Goal: Task Accomplishment & Management: Manage account settings

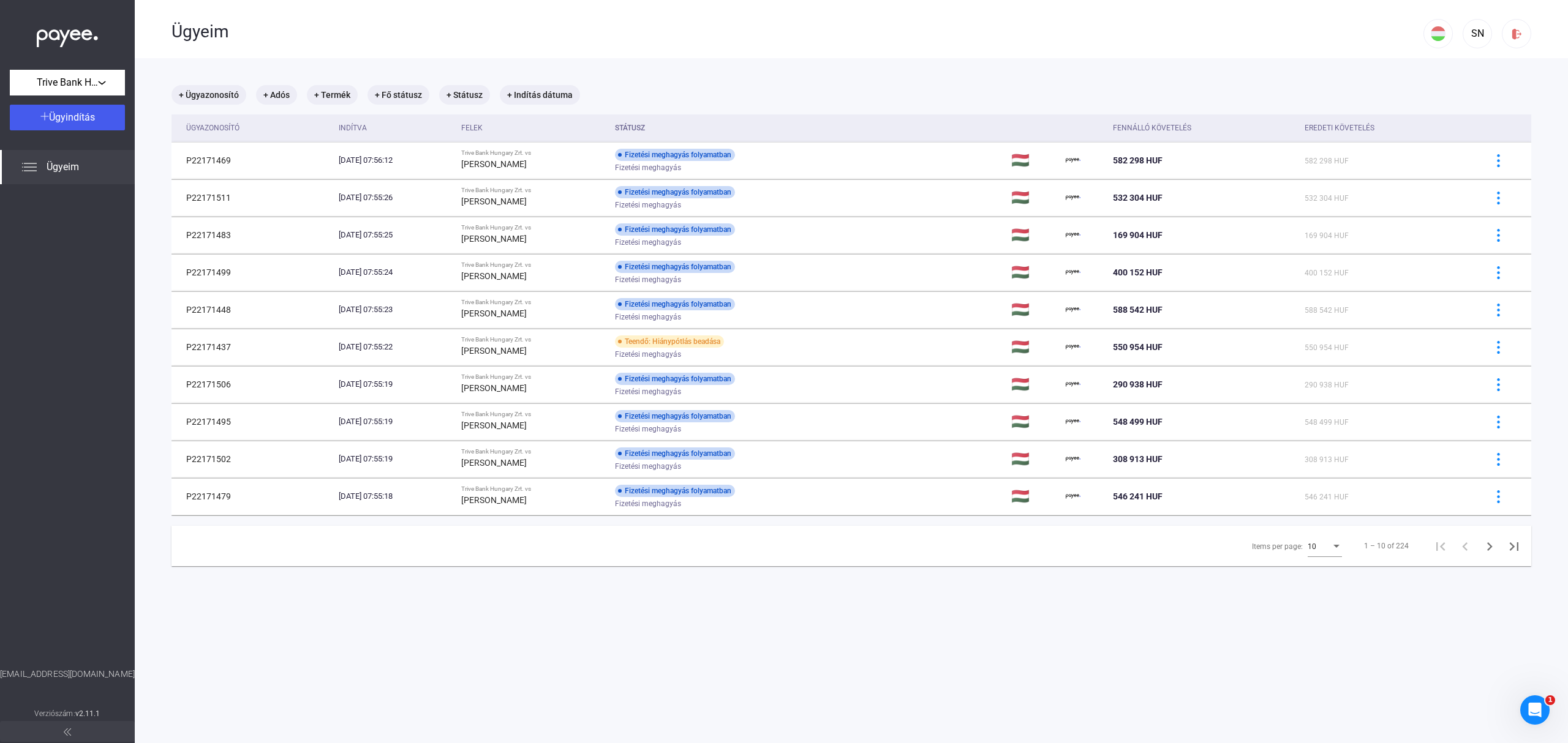
click at [53, 170] on span "Ügyeim" at bounding box center [63, 167] width 33 height 15
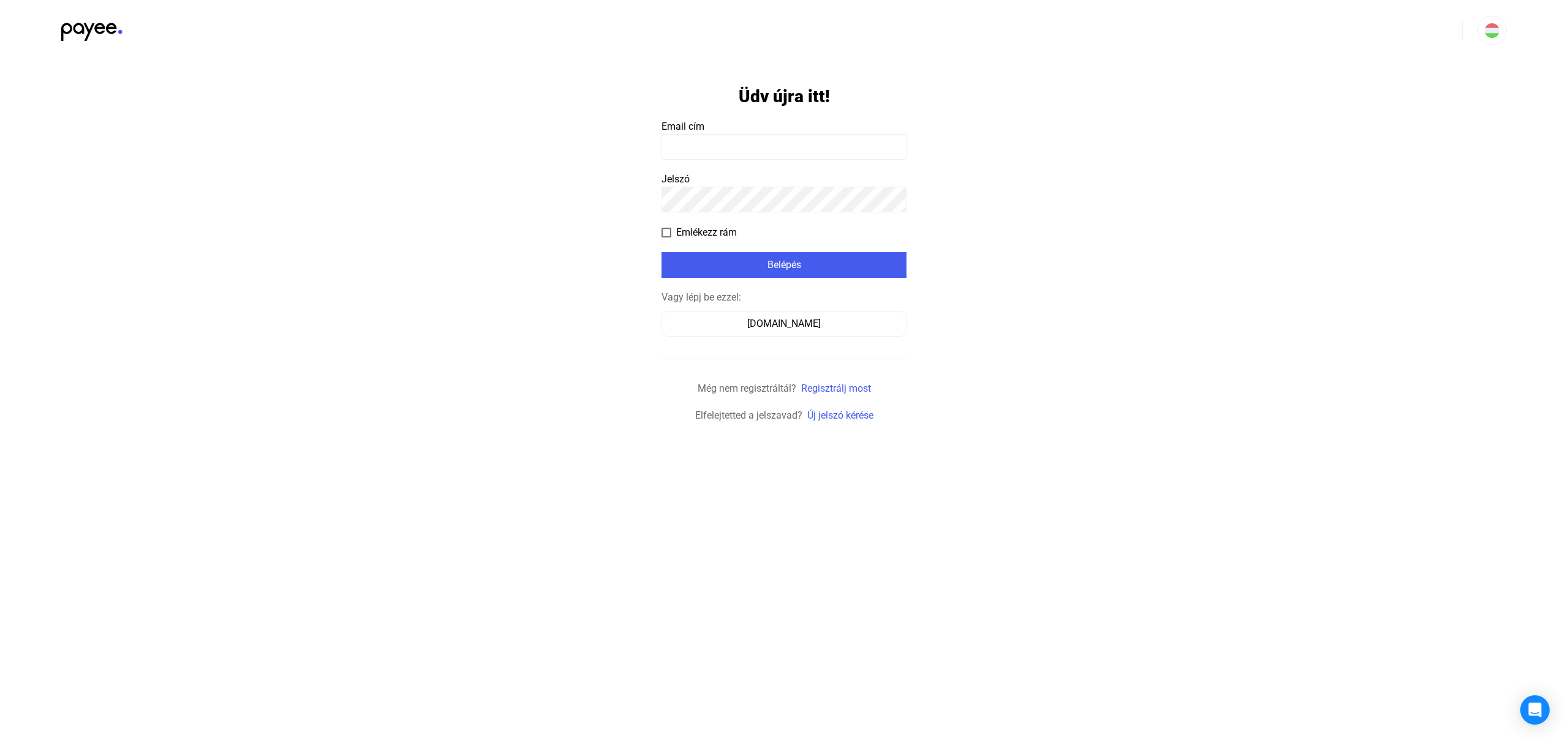
click at [789, 151] on input at bounding box center [784, 147] width 245 height 26
type input "**********"
click input "submit" at bounding box center [0, 0] width 0 height 0
